Goal: Transaction & Acquisition: Subscribe to service/newsletter

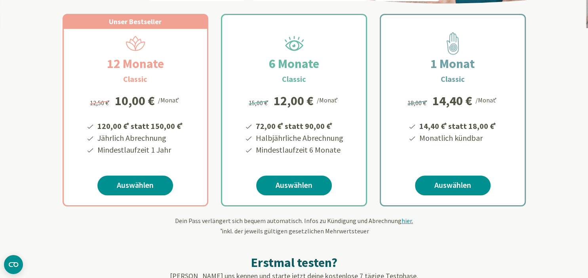
scroll to position [112, 0]
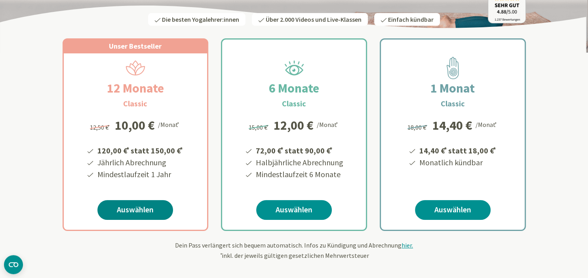
click at [136, 209] on link "Auswählen" at bounding box center [135, 210] width 76 height 20
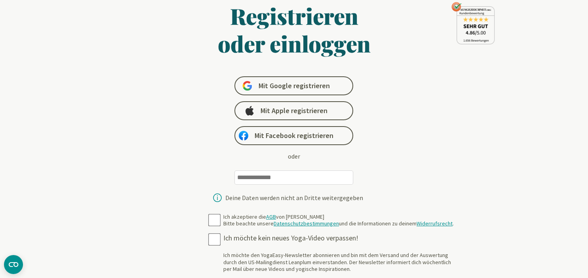
scroll to position [38, 0]
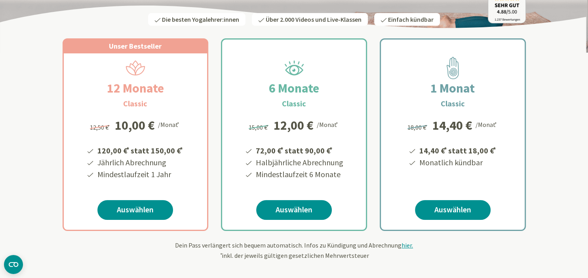
scroll to position [112, 0]
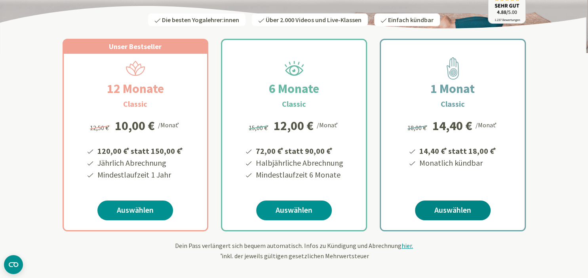
click at [455, 211] on link "Auswählen" at bounding box center [453, 211] width 76 height 20
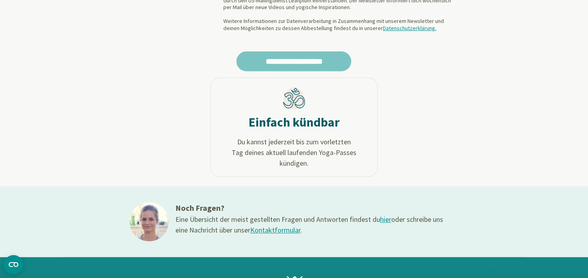
scroll to position [303, 0]
